Goal: Task Accomplishment & Management: Manage account settings

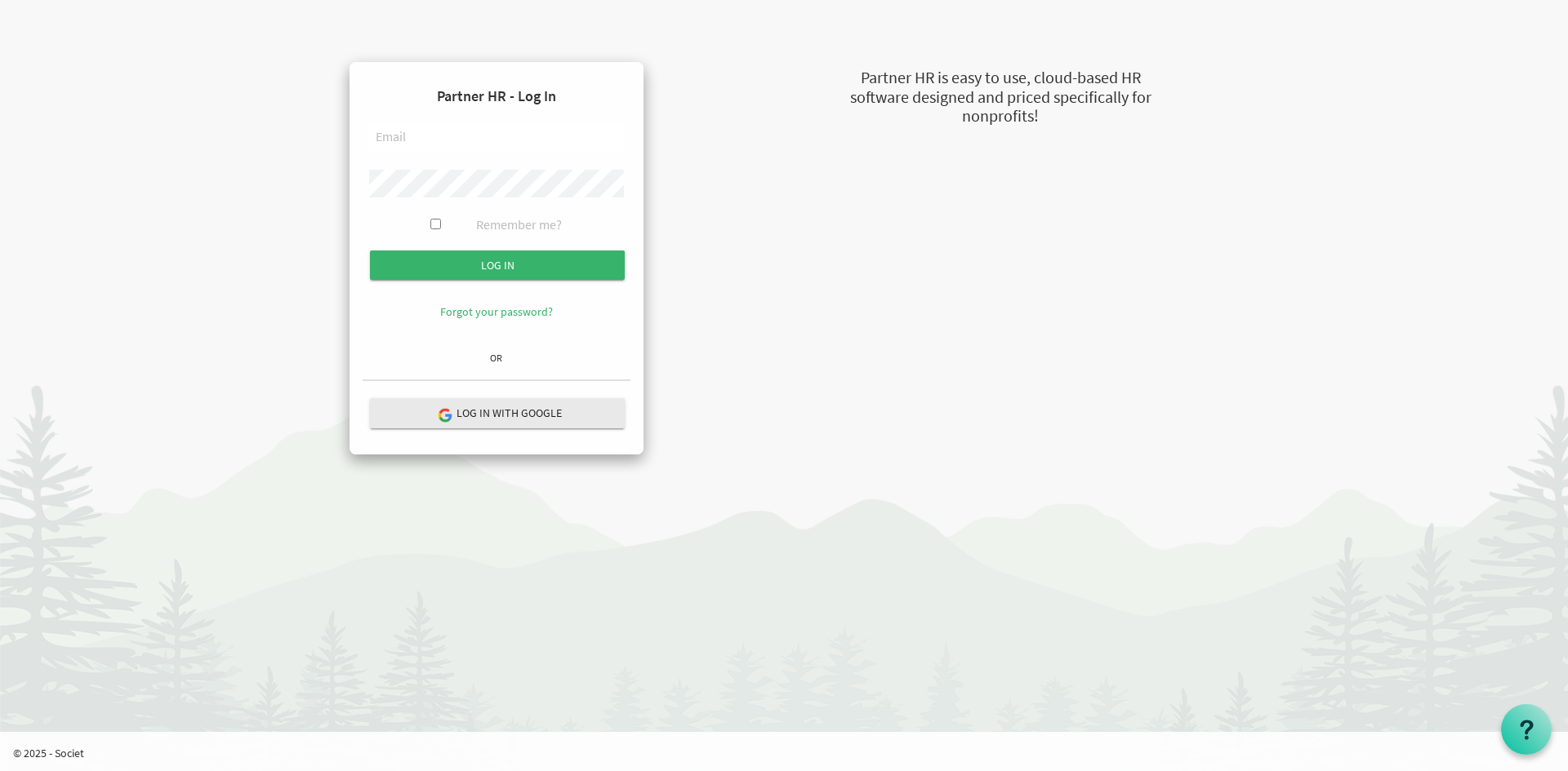
click at [522, 137] on input "text" at bounding box center [496, 137] width 255 height 28
type input "russel@newcircles.ca"
click at [370, 251] on input "Log in" at bounding box center [497, 265] width 255 height 29
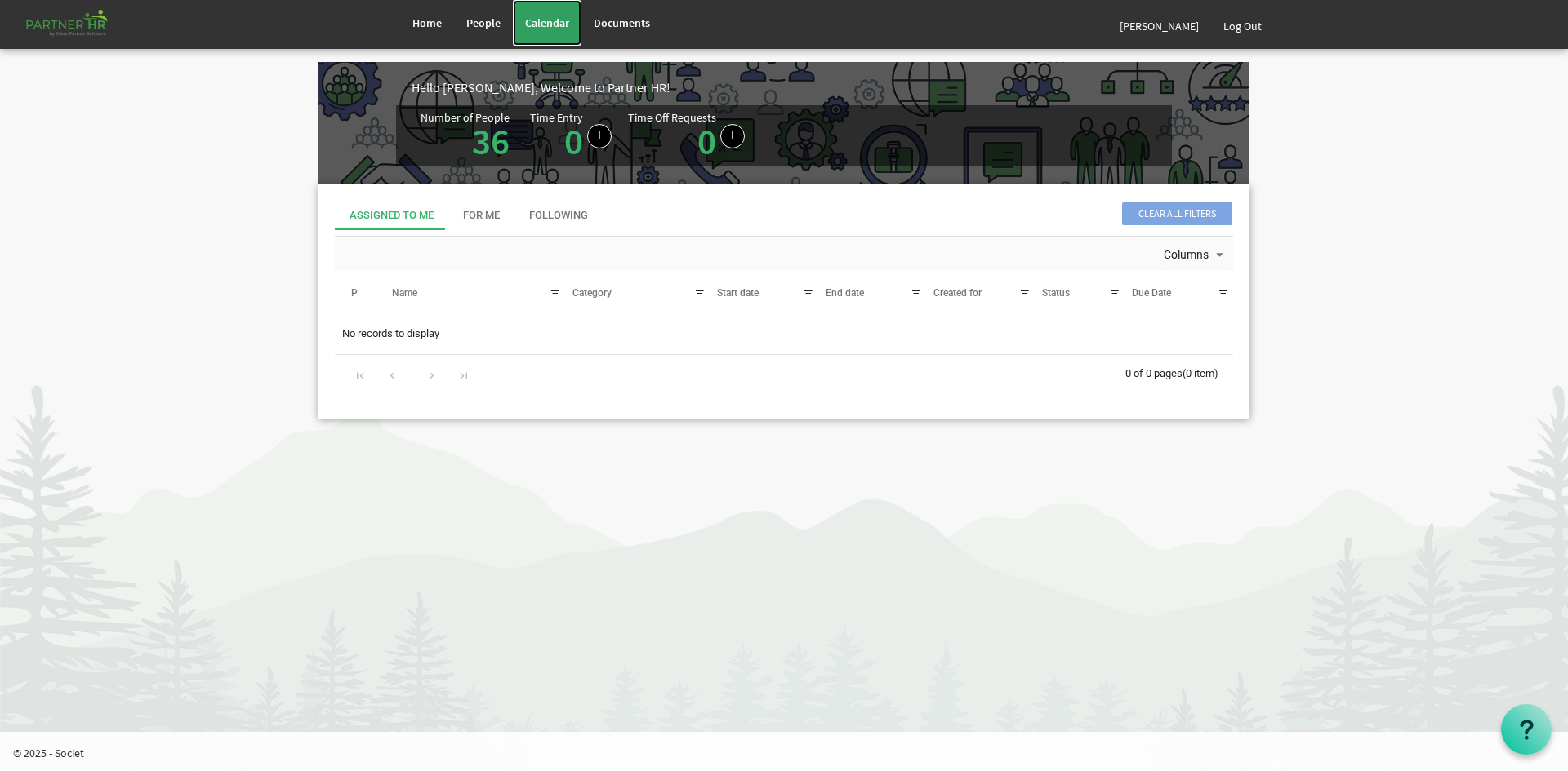
click at [545, 12] on link "Calendar" at bounding box center [547, 22] width 69 height 45
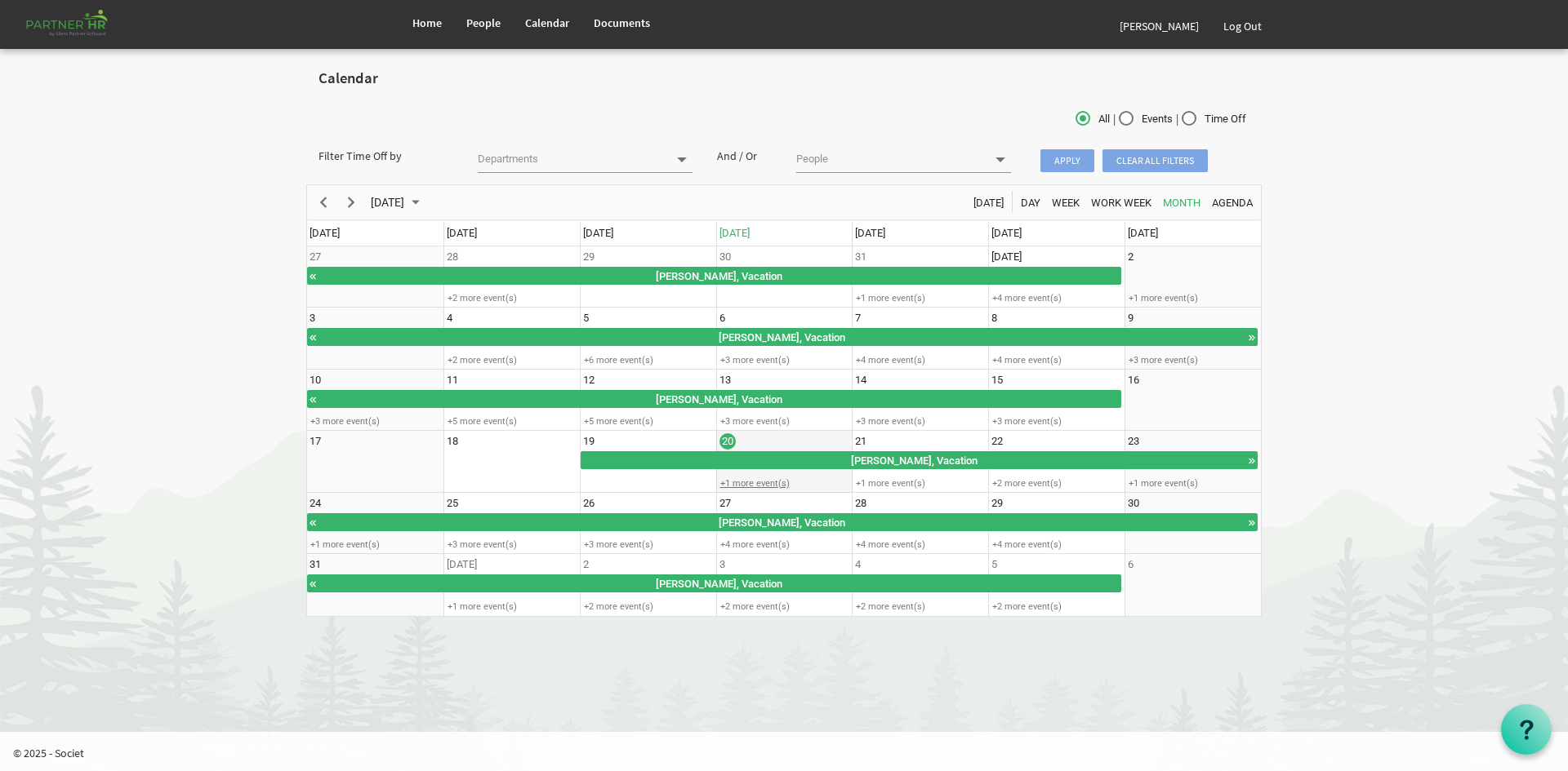
click at [764, 478] on div "+1 more event(s)" at bounding box center [784, 484] width 135 height 13
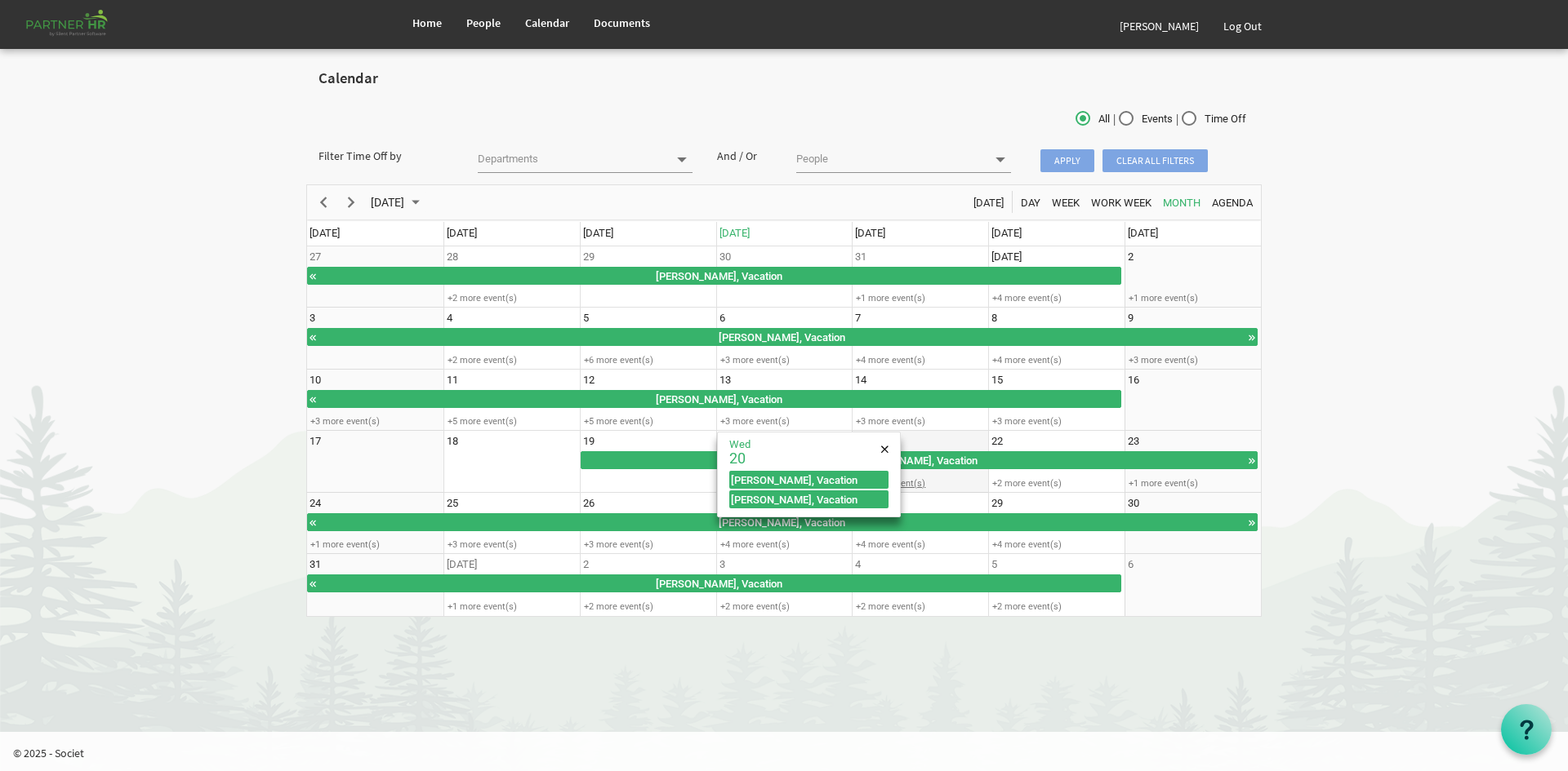
click at [945, 478] on div "+1 more event(s)" at bounding box center [920, 484] width 135 height 13
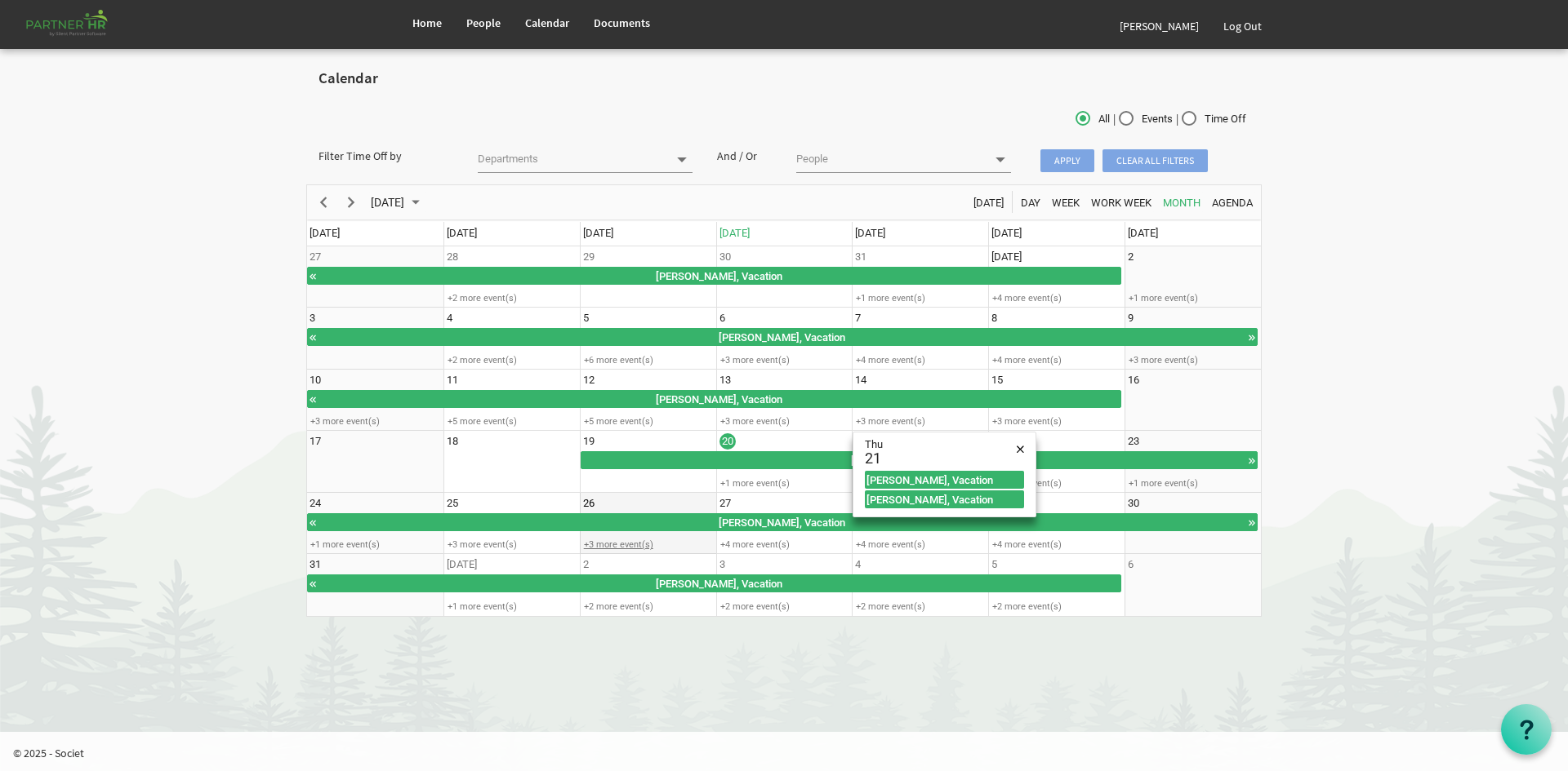
click at [649, 542] on div "+3 more event(s)" at bounding box center [648, 545] width 135 height 13
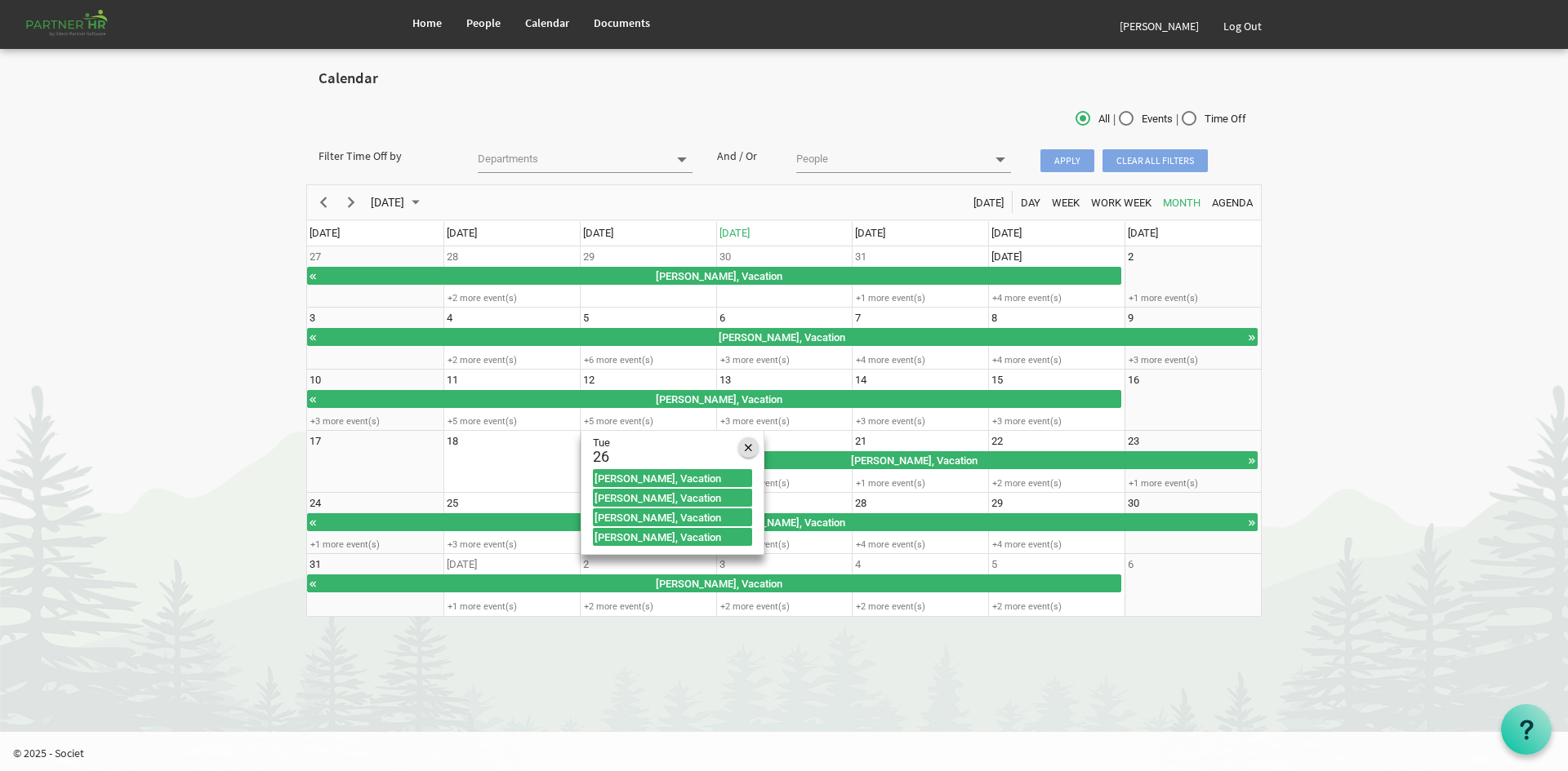
click at [747, 446] on span "of August 2025" at bounding box center [749, 448] width 8 height 21
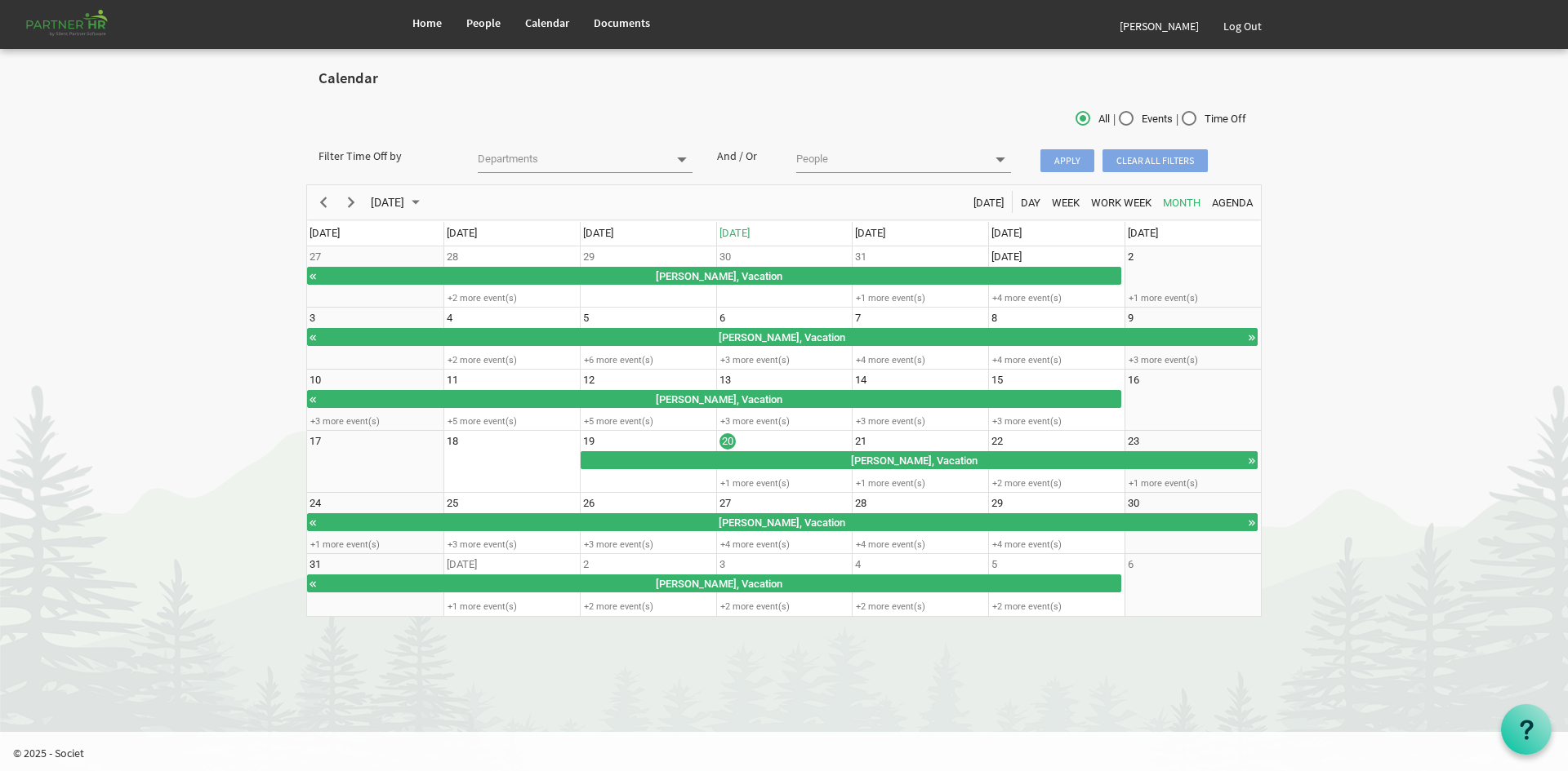
click at [994, 163] on span at bounding box center [1000, 160] width 15 height 15
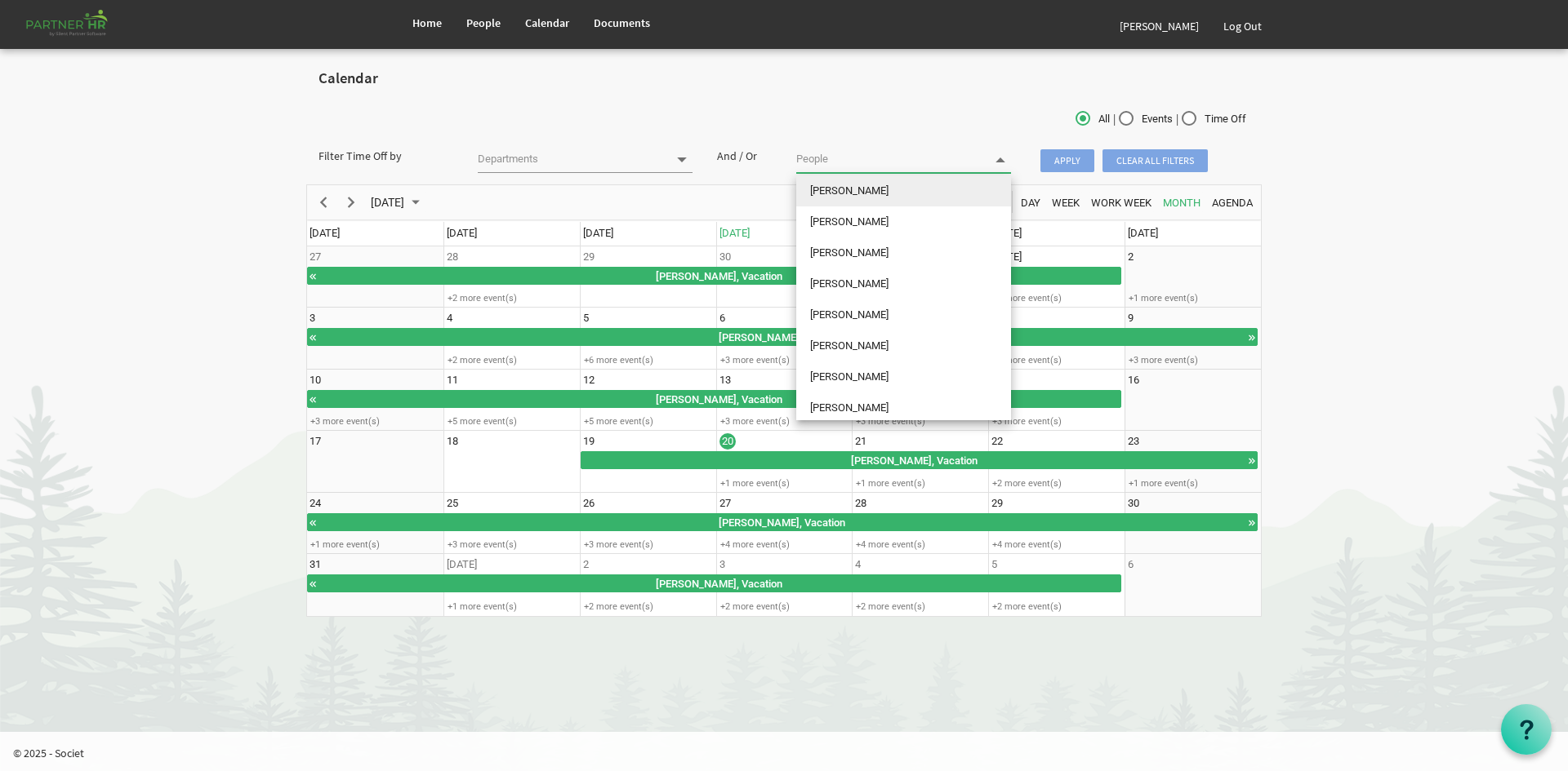
type input "s"
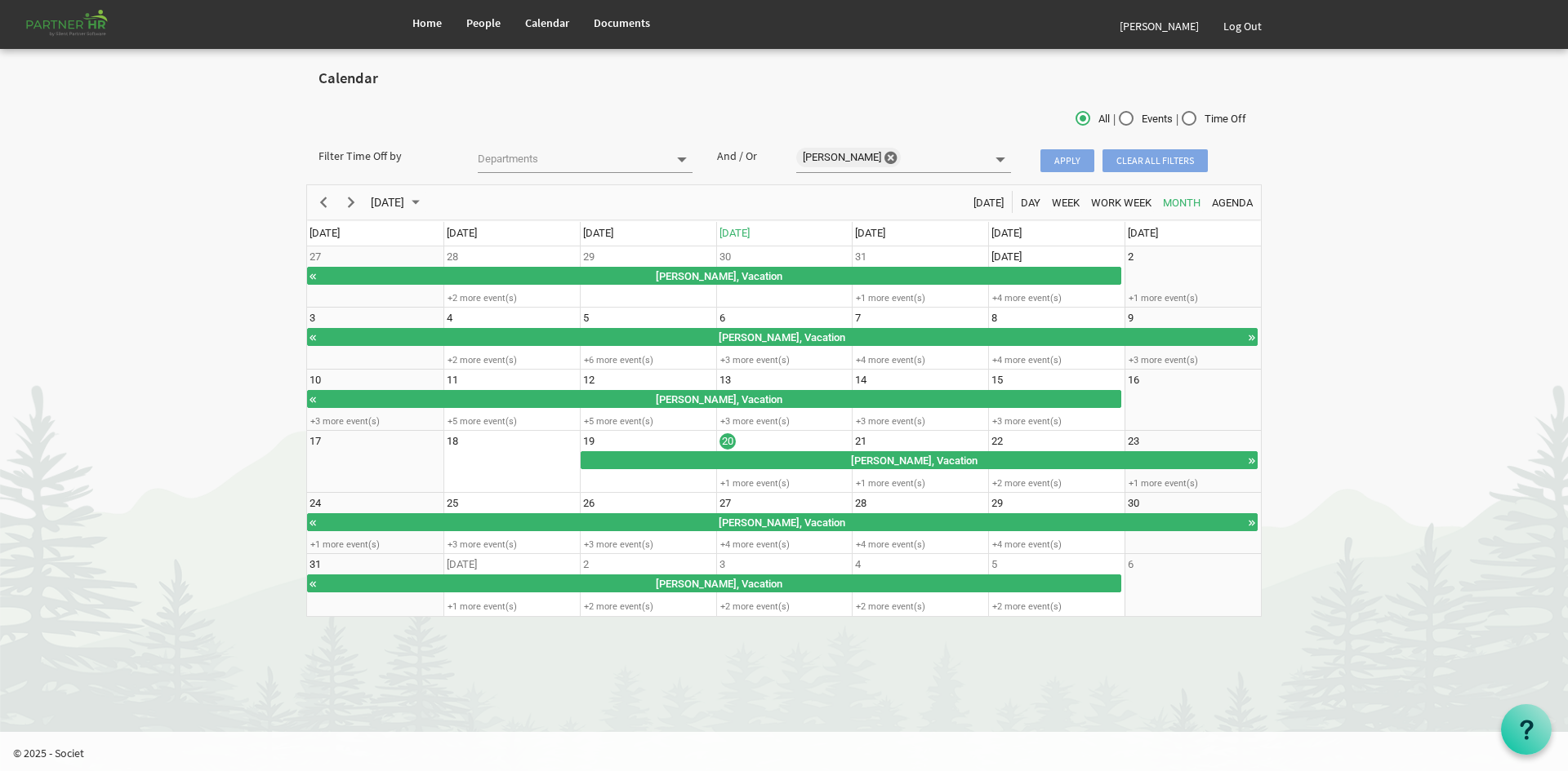
click at [1075, 164] on span "Apply" at bounding box center [1068, 161] width 54 height 23
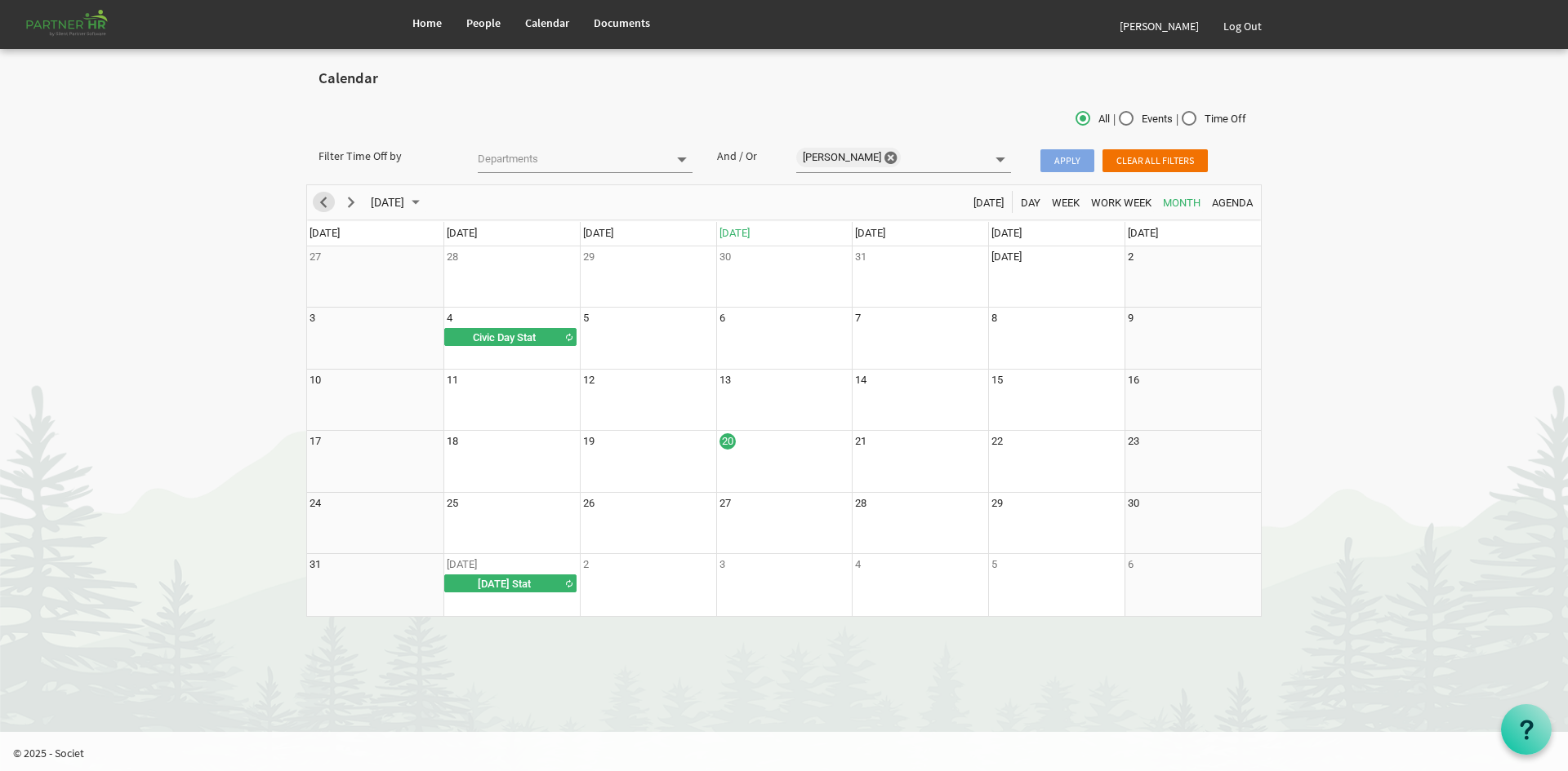
click at [325, 207] on span "Previous" at bounding box center [323, 202] width 19 height 20
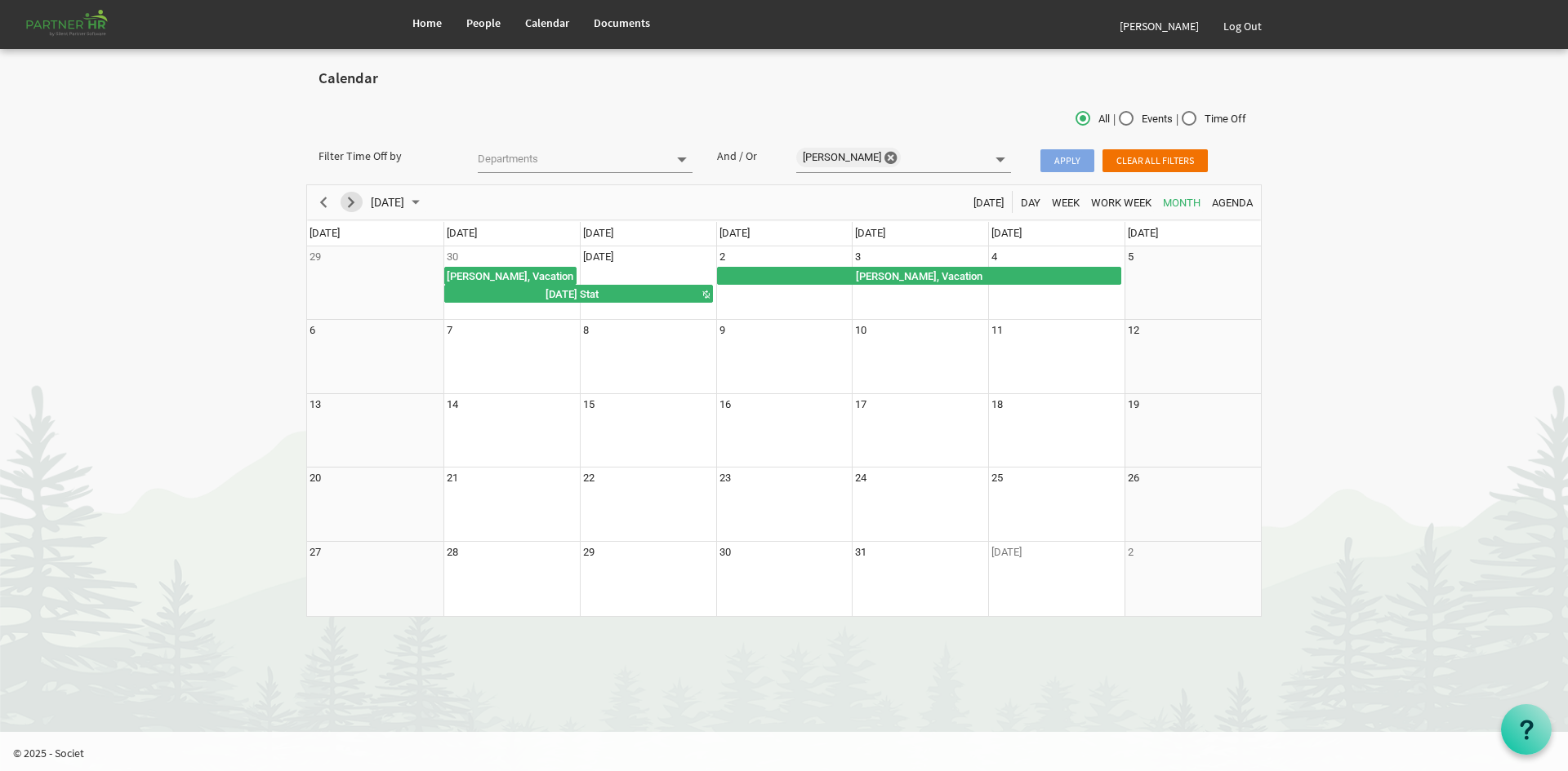
click at [353, 205] on span "Next" at bounding box center [351, 202] width 19 height 20
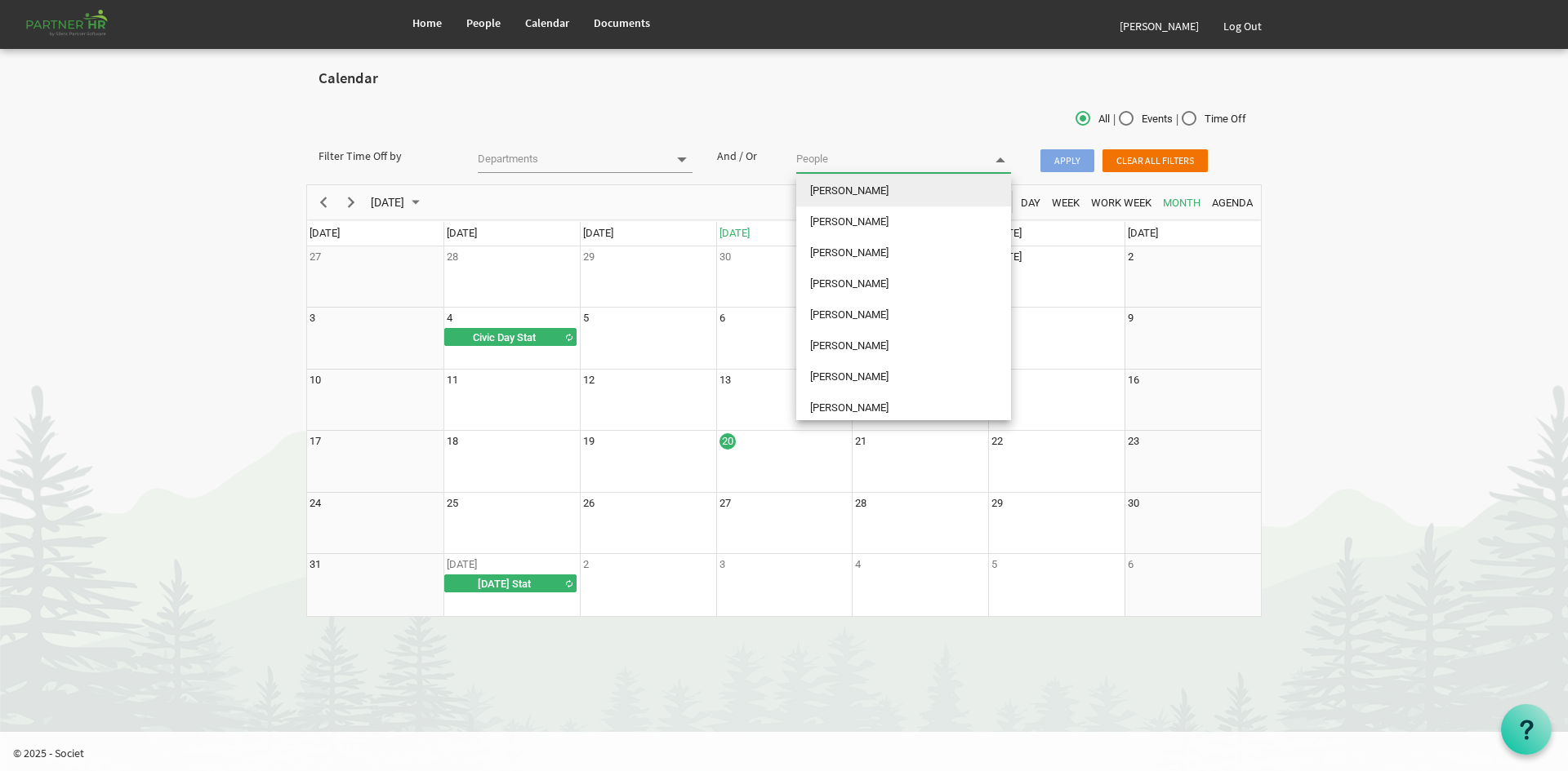
click at [879, 156] on input "text" at bounding box center [890, 160] width 189 height 23
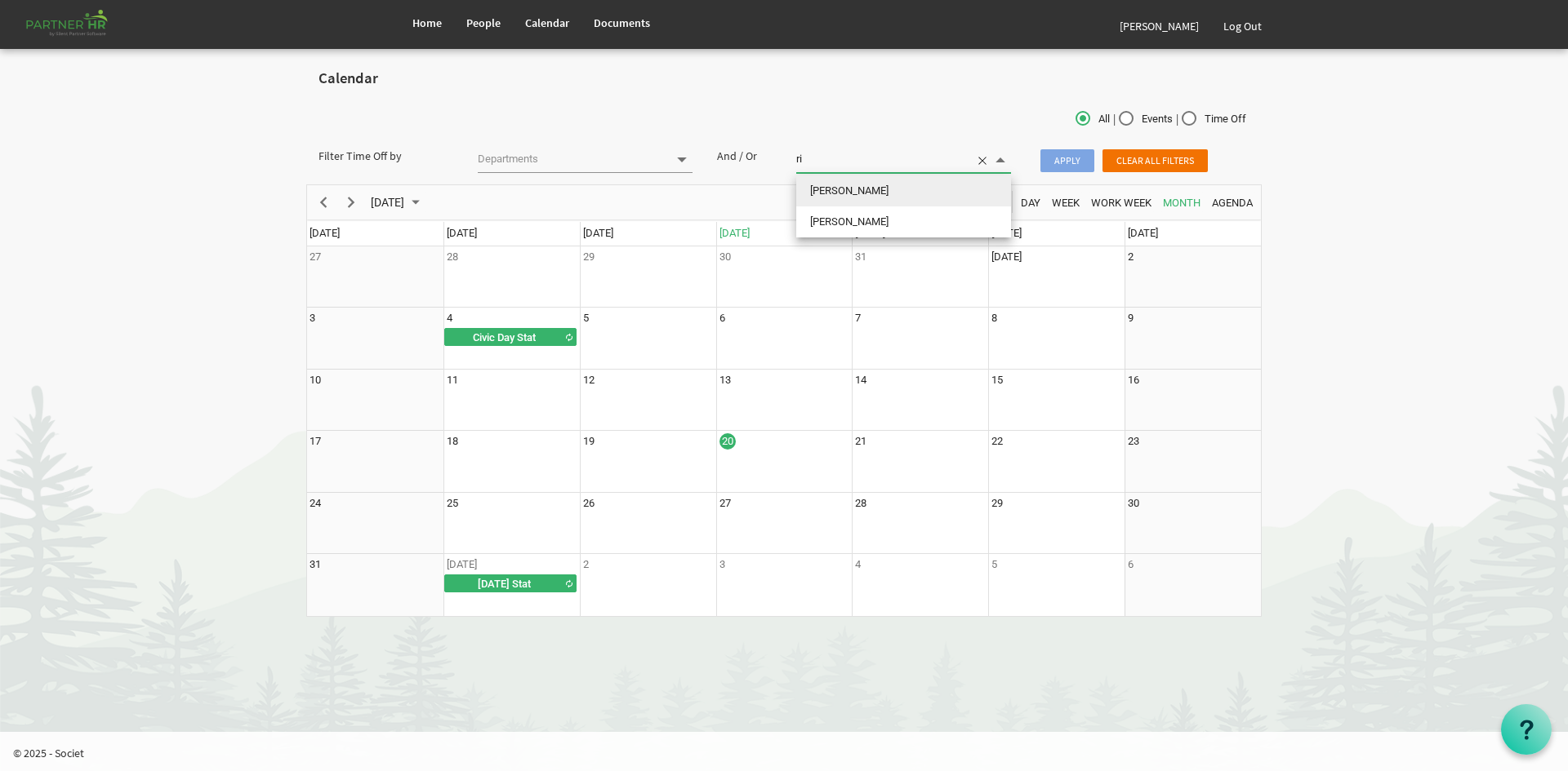
type input "rit"
click at [1067, 163] on span "Apply" at bounding box center [1068, 161] width 54 height 23
click at [1176, 154] on span "Clear all filters" at bounding box center [1155, 161] width 106 height 23
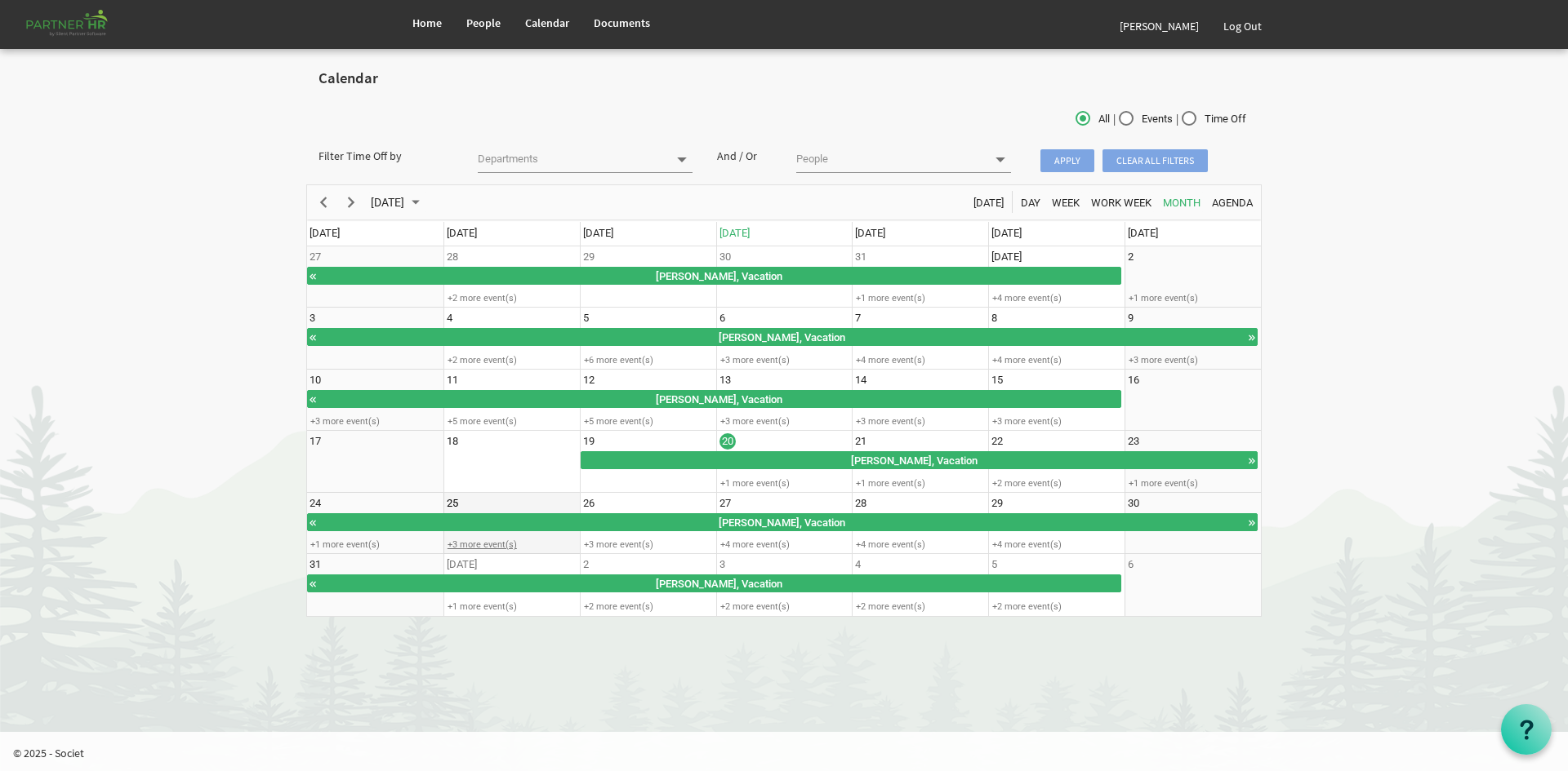
click at [497, 544] on div "+3 more event(s)" at bounding box center [511, 545] width 135 height 13
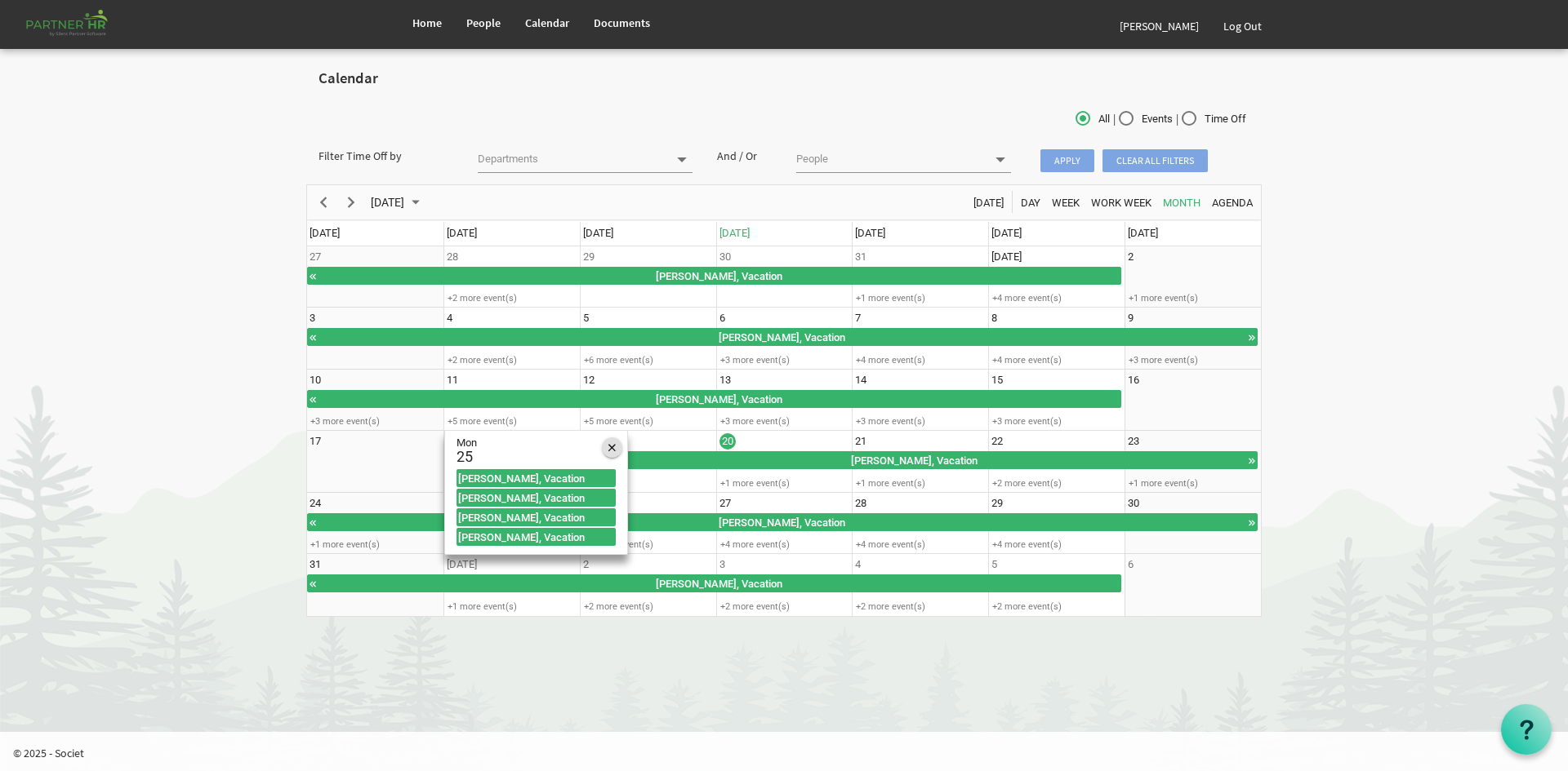
click at [609, 452] on span "of August 2025" at bounding box center [613, 448] width 8 height 21
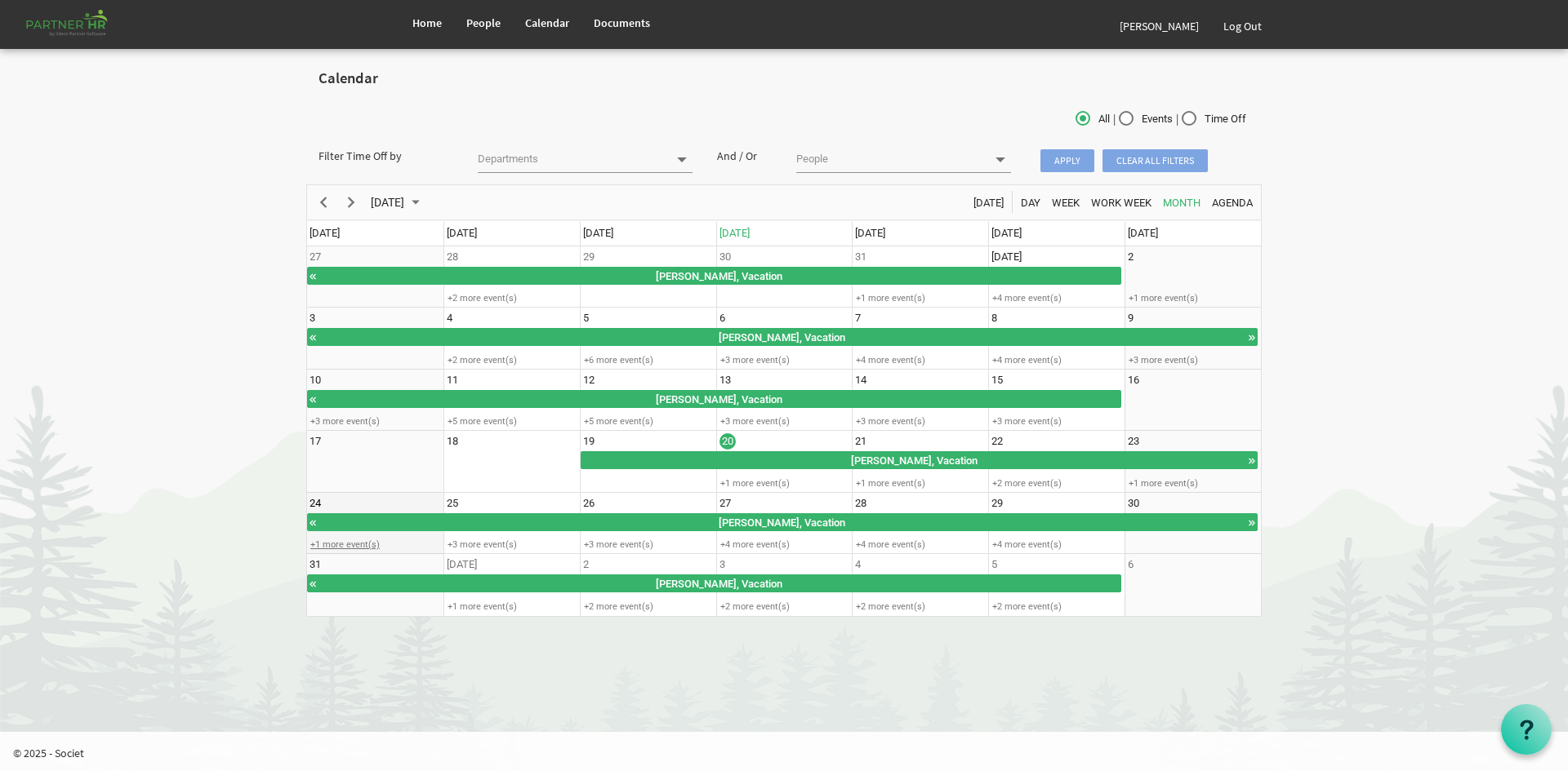
click at [379, 540] on div "+1 more event(s)" at bounding box center [374, 545] width 135 height 13
click at [475, 506] on span "of August 2025" at bounding box center [476, 512] width 8 height 21
click at [521, 536] on td "25 +3 more event(s)" at bounding box center [511, 524] width 136 height 62
click at [510, 543] on div "+3 more event(s)" at bounding box center [511, 545] width 135 height 13
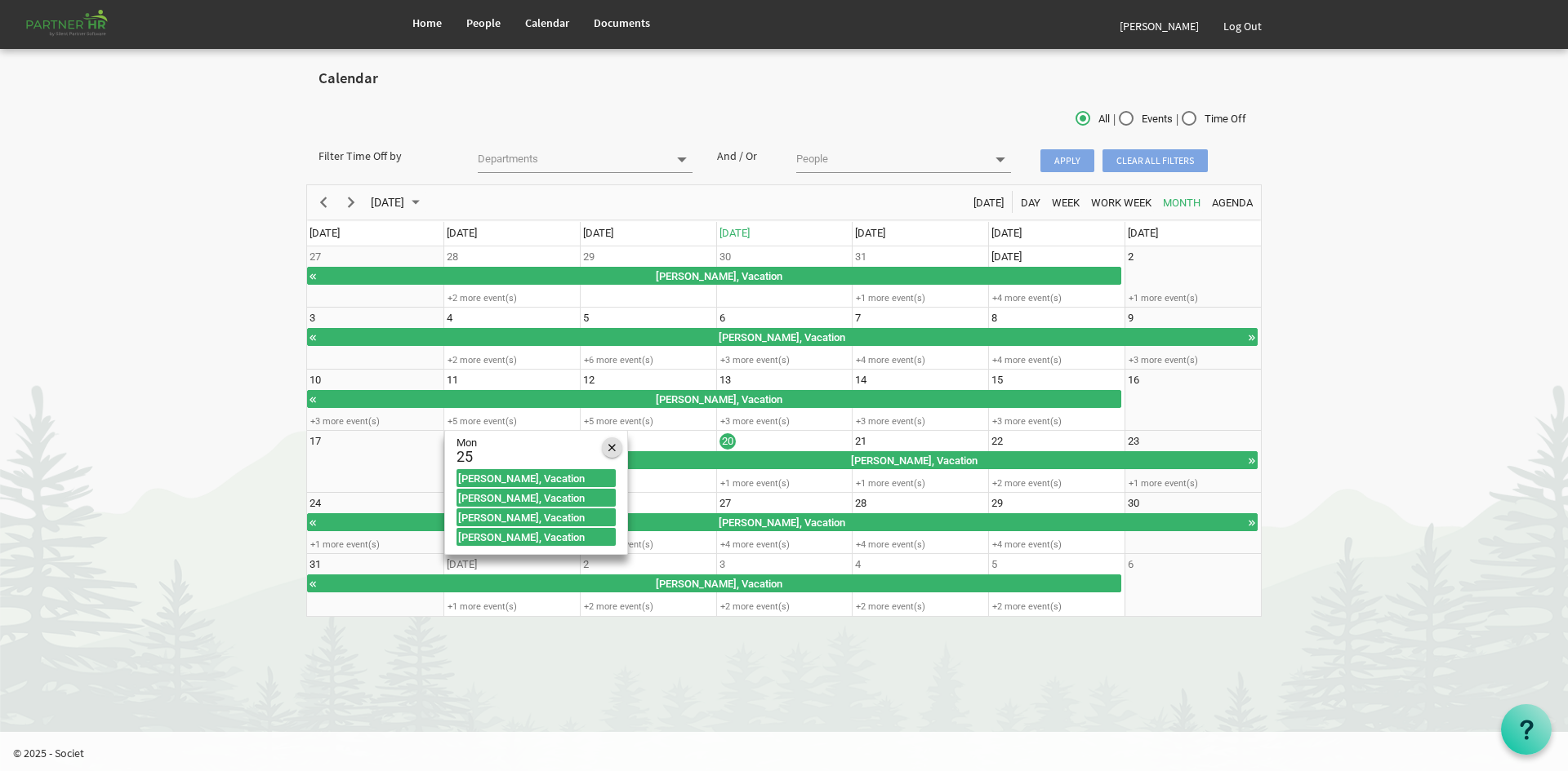
click at [610, 449] on span "of August 2025" at bounding box center [613, 448] width 8 height 21
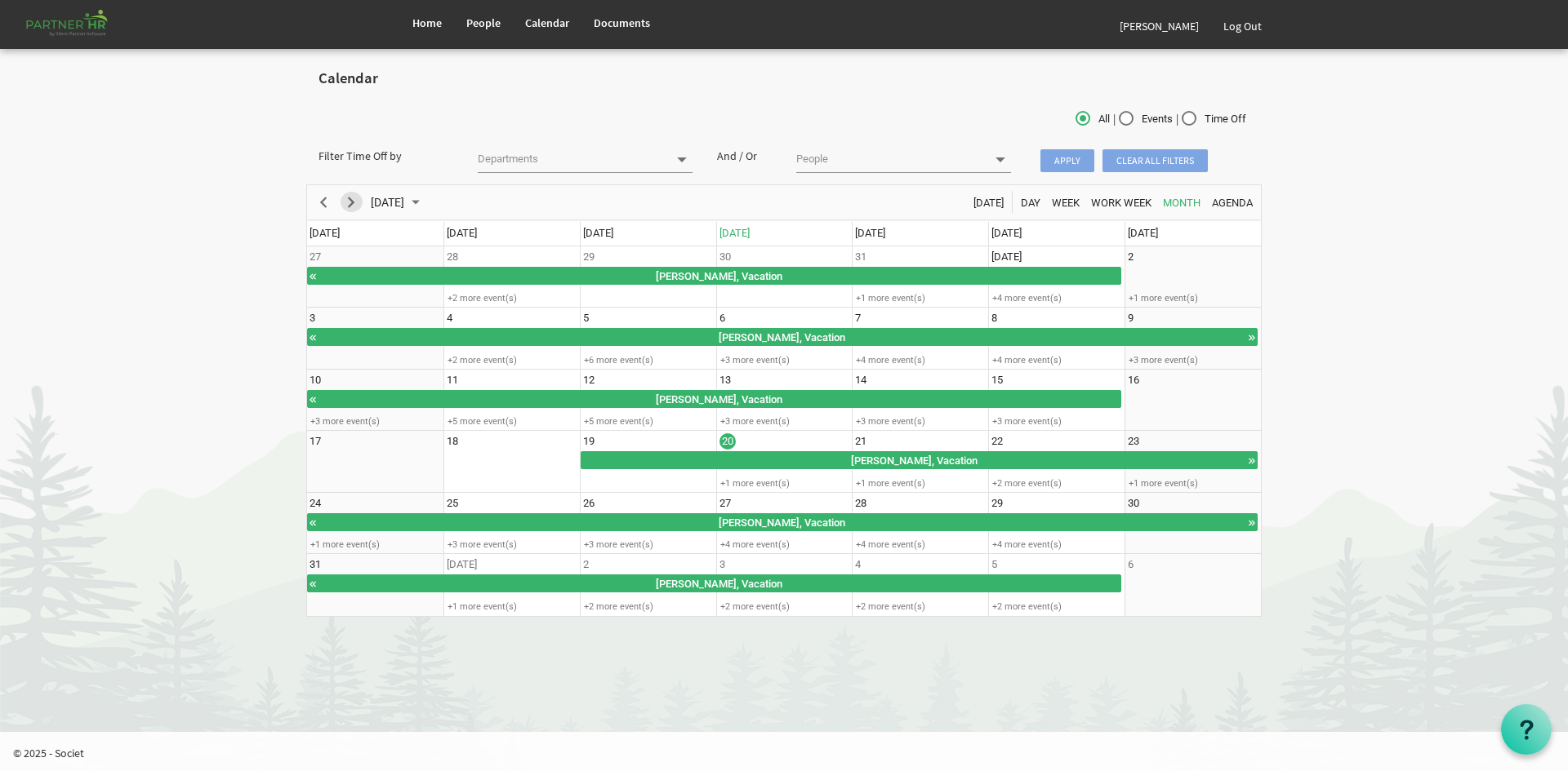
click at [354, 201] on span "Next" at bounding box center [351, 202] width 19 height 20
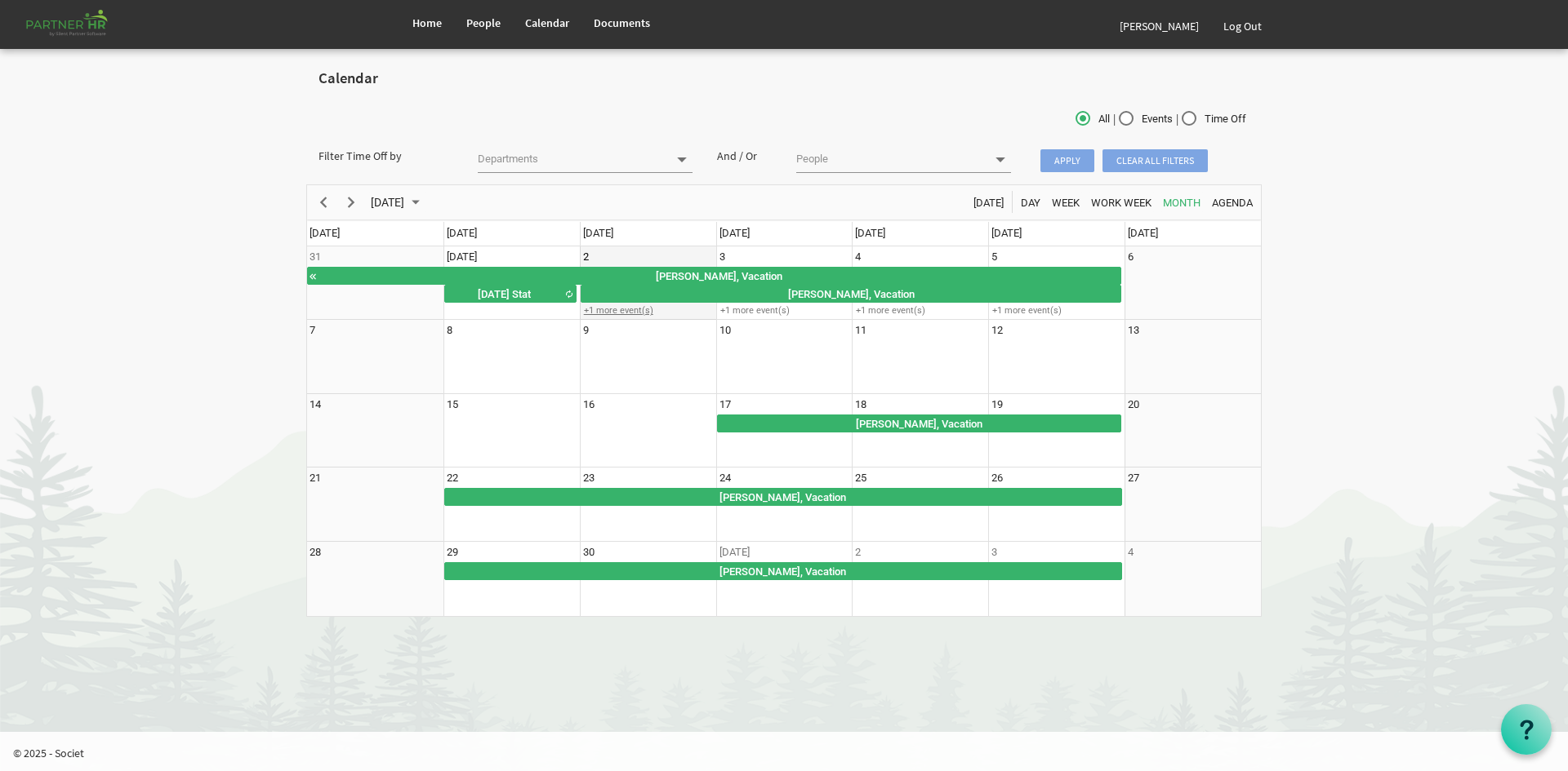
click at [602, 306] on div "+1 more event(s)" at bounding box center [648, 311] width 135 height 13
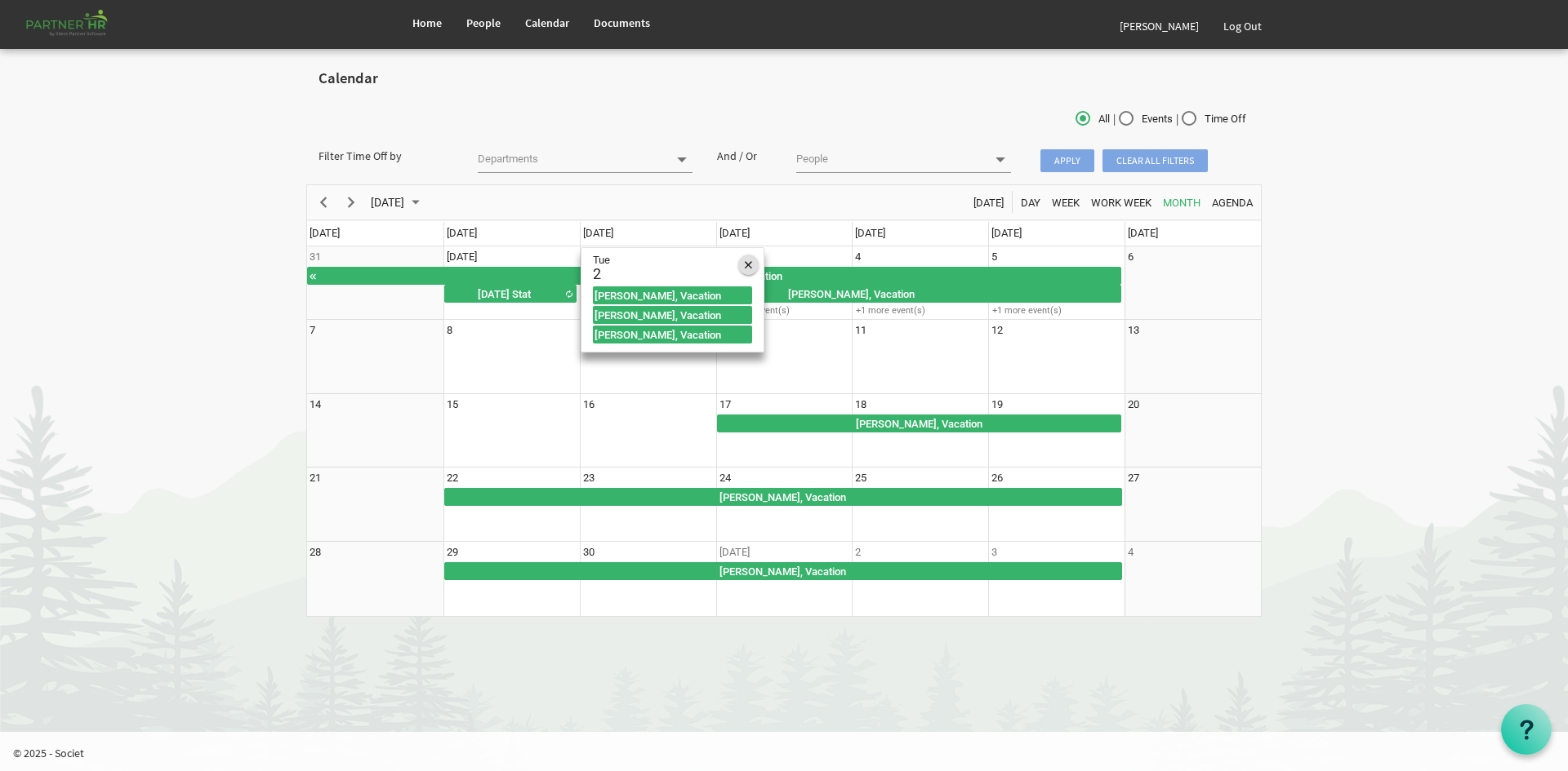
click at [756, 258] on div "of September 2025" at bounding box center [748, 264] width 20 height 20
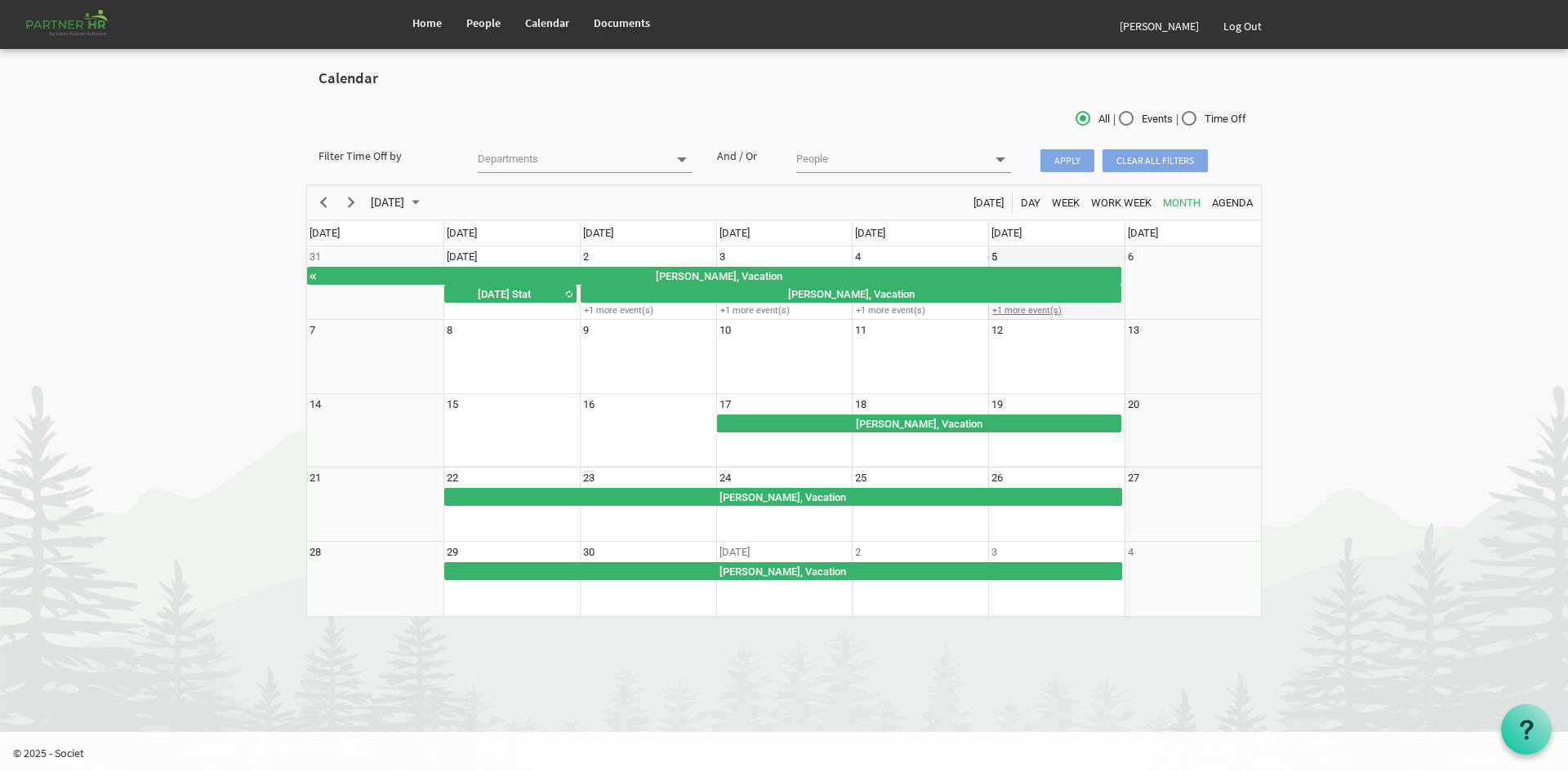
click at [1024, 306] on div "+1 more event(s)" at bounding box center [1056, 311] width 135 height 13
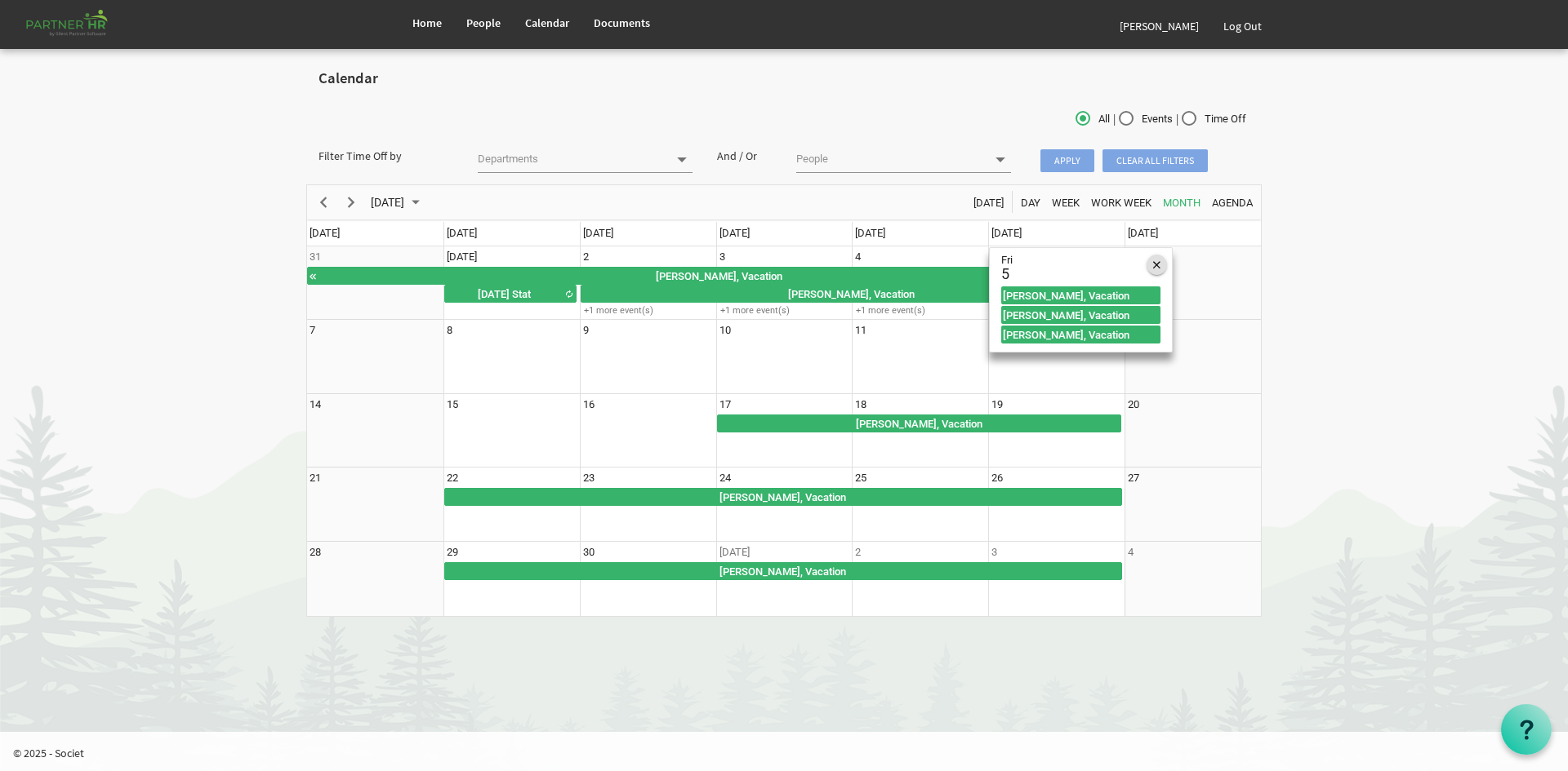
click at [1155, 258] on span "of September 2025" at bounding box center [1158, 265] width 8 height 21
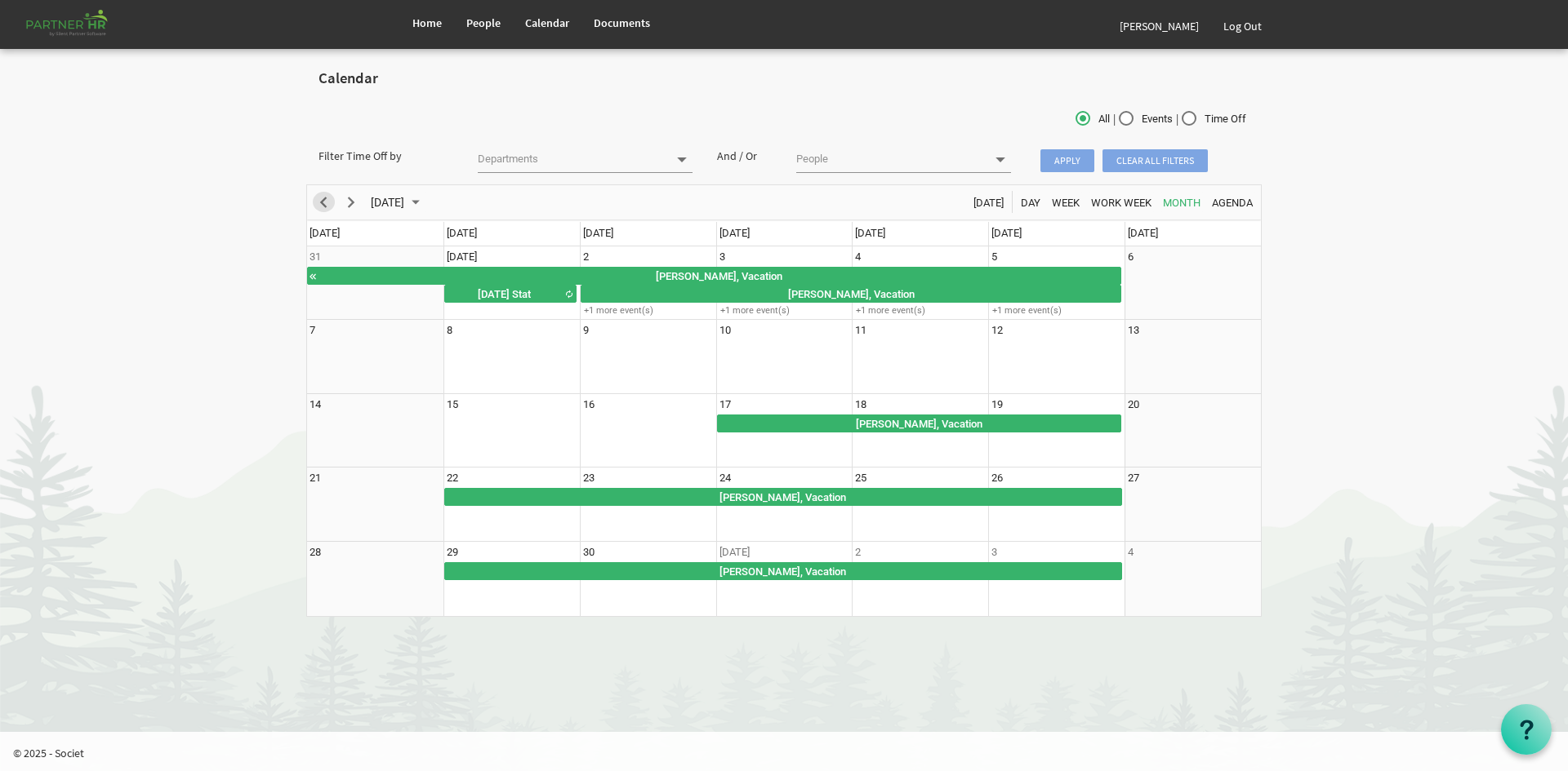
click at [320, 201] on span "Previous" at bounding box center [323, 202] width 19 height 20
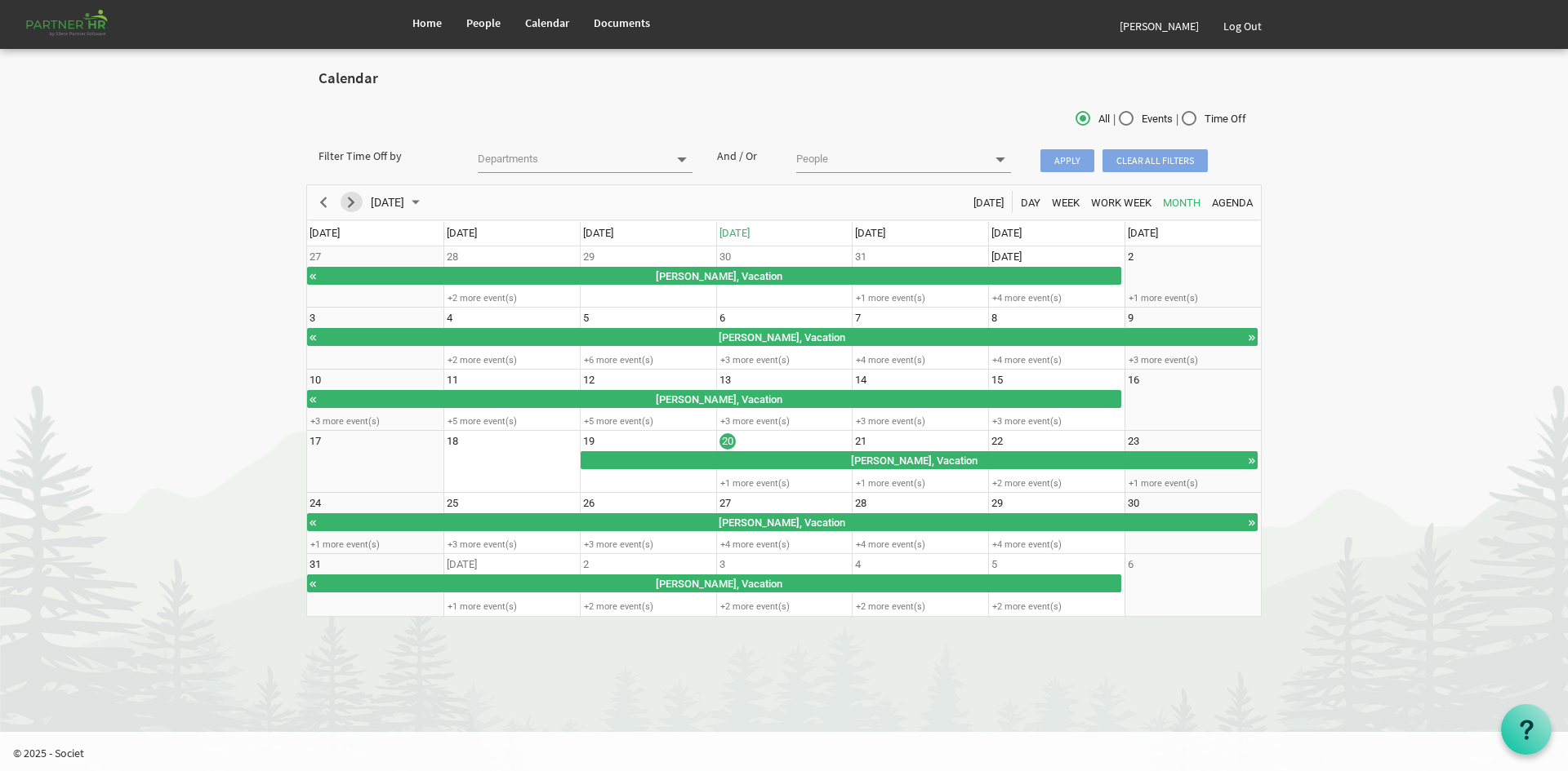
click at [353, 204] on span "Next" at bounding box center [351, 202] width 19 height 20
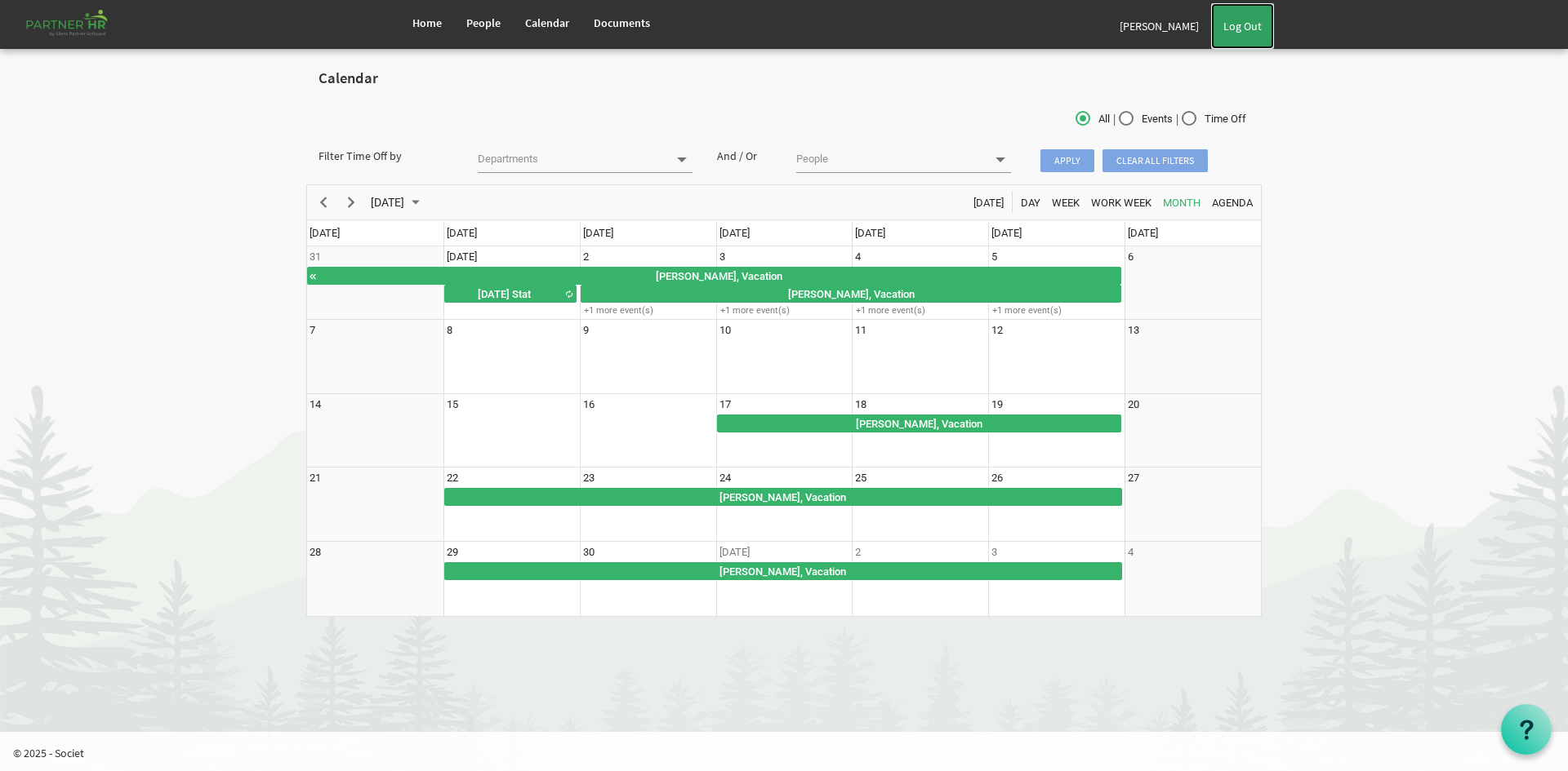
click at [1263, 26] on link "Log Out" at bounding box center [1242, 25] width 63 height 45
